Goal: Navigation & Orientation: Find specific page/section

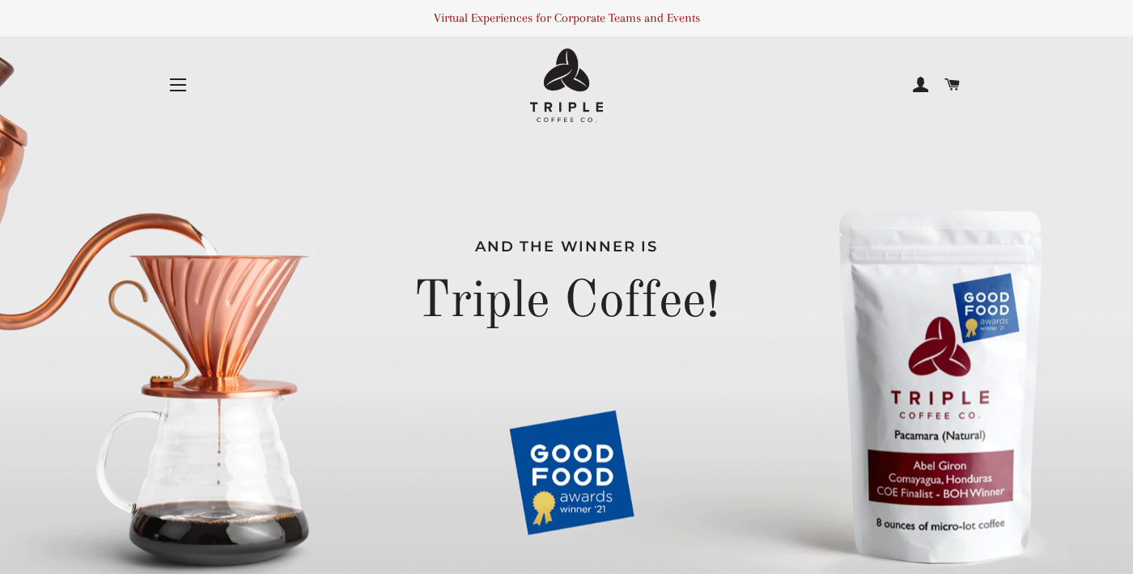
click at [178, 88] on button "Site navigation" at bounding box center [178, 85] width 40 height 40
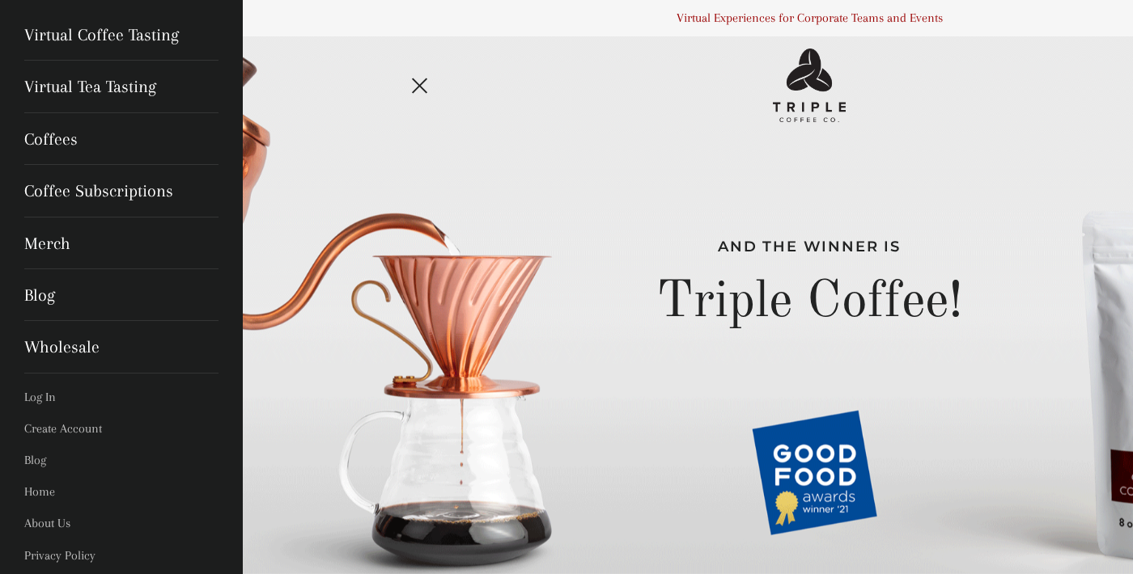
click at [413, 81] on button "Site navigation" at bounding box center [421, 85] width 40 height 40
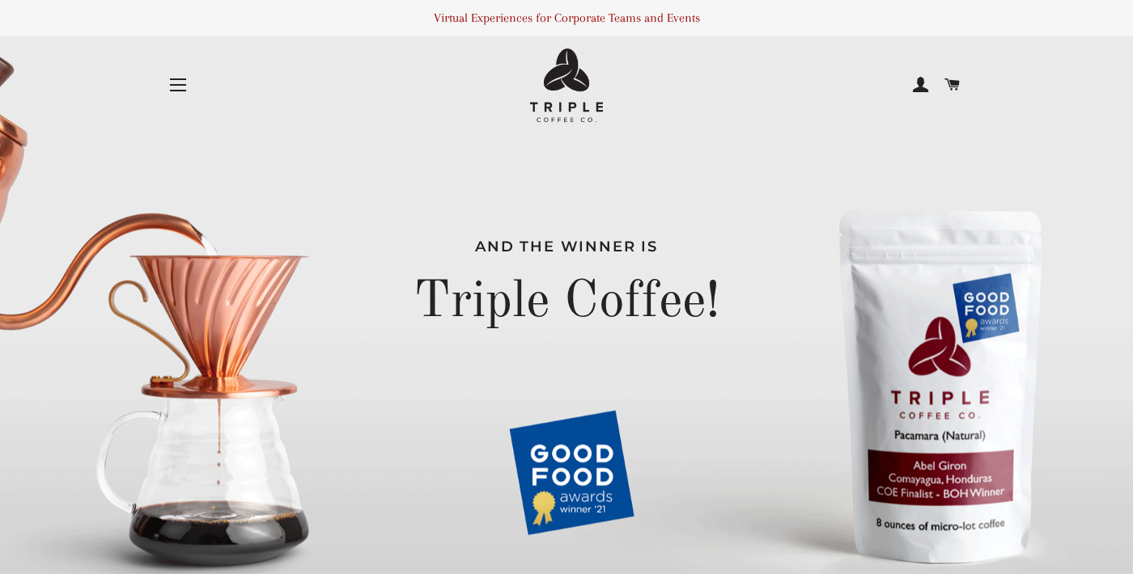
click at [186, 85] on button "Site navigation" at bounding box center [178, 85] width 40 height 40
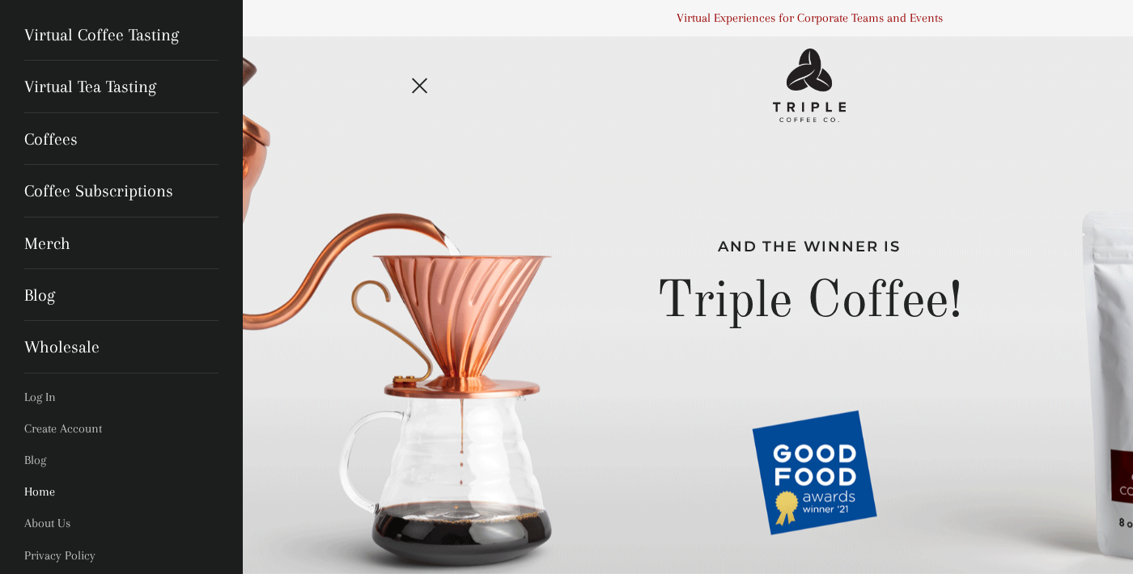
scroll to position [61, 0]
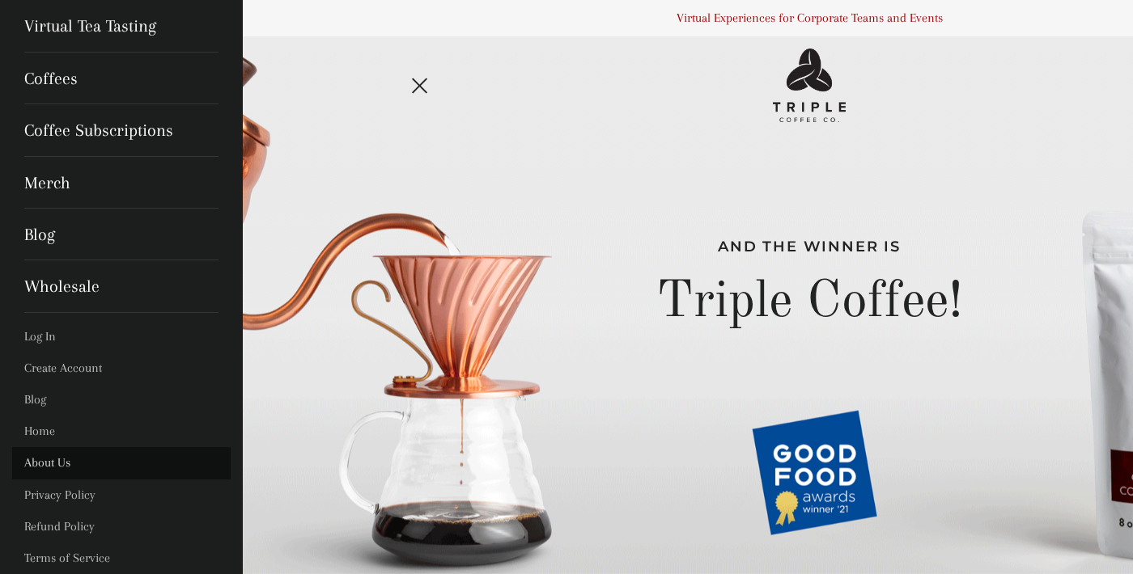
click at [81, 455] on link "About Us" at bounding box center [121, 463] width 218 height 32
